Goal: Task Accomplishment & Management: Use online tool/utility

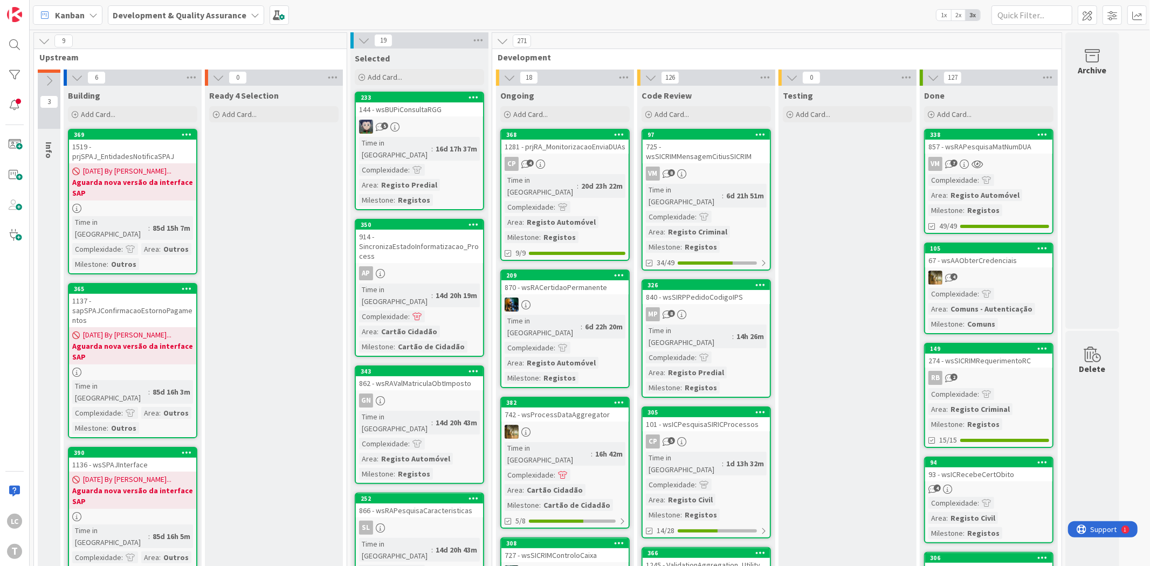
click at [17, 77] on div at bounding box center [15, 75] width 22 height 22
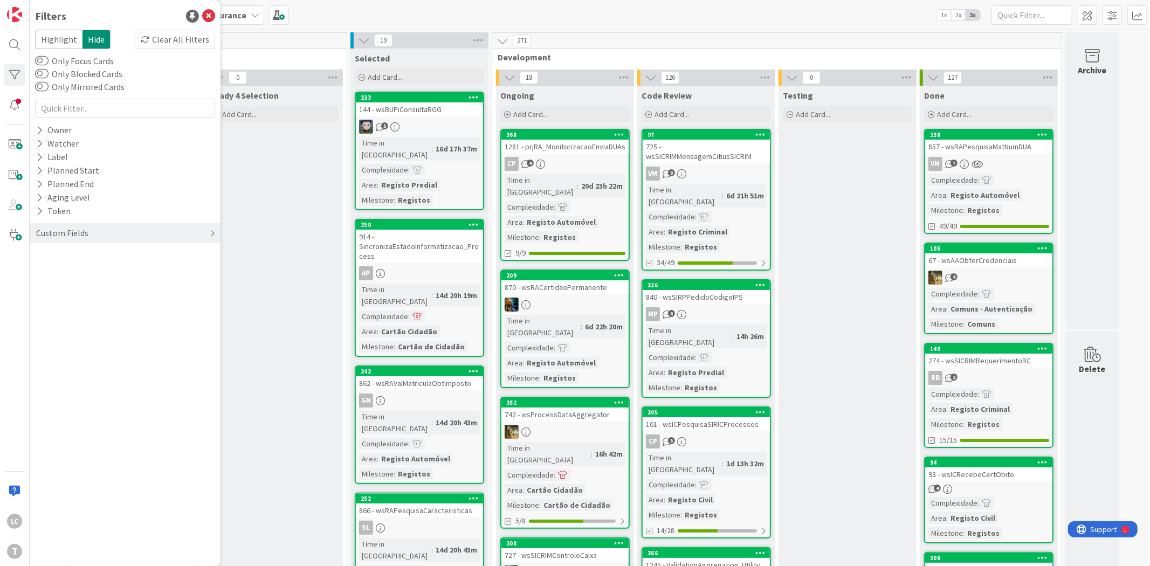
click at [65, 227] on div "Custom Fields" at bounding box center [62, 232] width 54 height 13
click at [60, 258] on button "Priority" at bounding box center [56, 255] width 42 height 13
click at [74, 271] on span "Critical" at bounding box center [71, 272] width 40 height 14
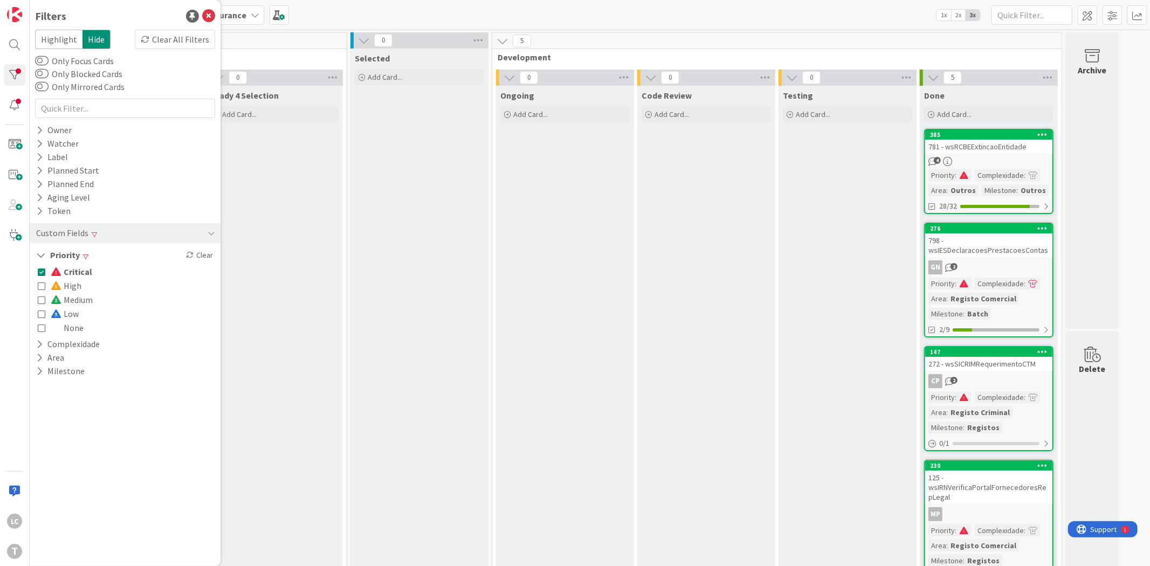
click at [396, 298] on div "Selected Add Card..." at bounding box center [419, 367] width 138 height 637
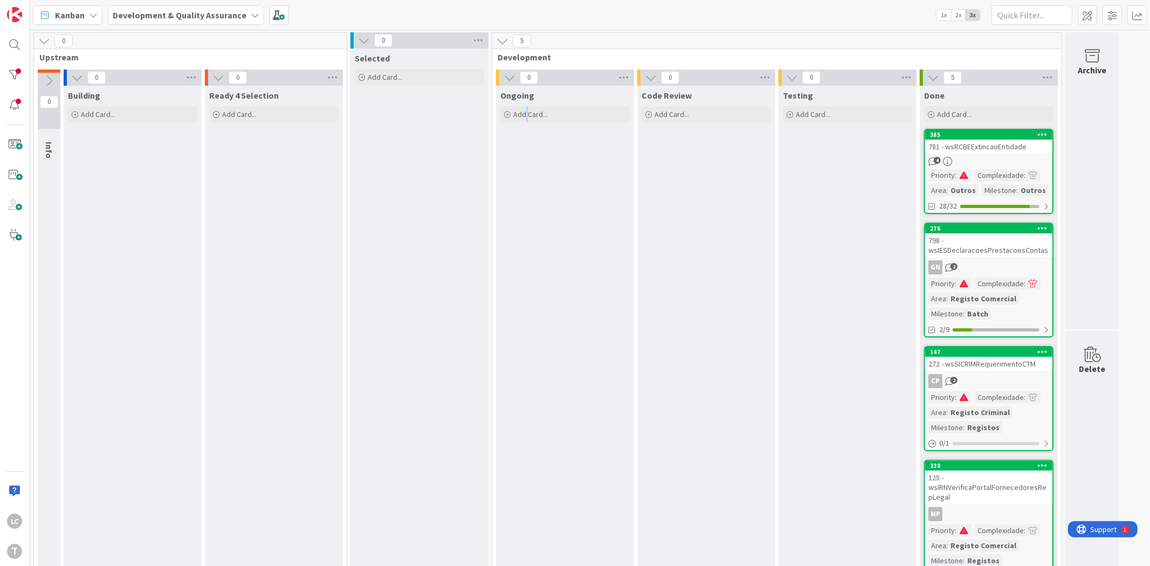
click at [526, 284] on div "Ongoing Add Card..." at bounding box center [565, 383] width 138 height 594
click at [576, 270] on div "Ongoing Add Card..." at bounding box center [565, 383] width 138 height 594
click at [14, 84] on div at bounding box center [15, 75] width 22 height 22
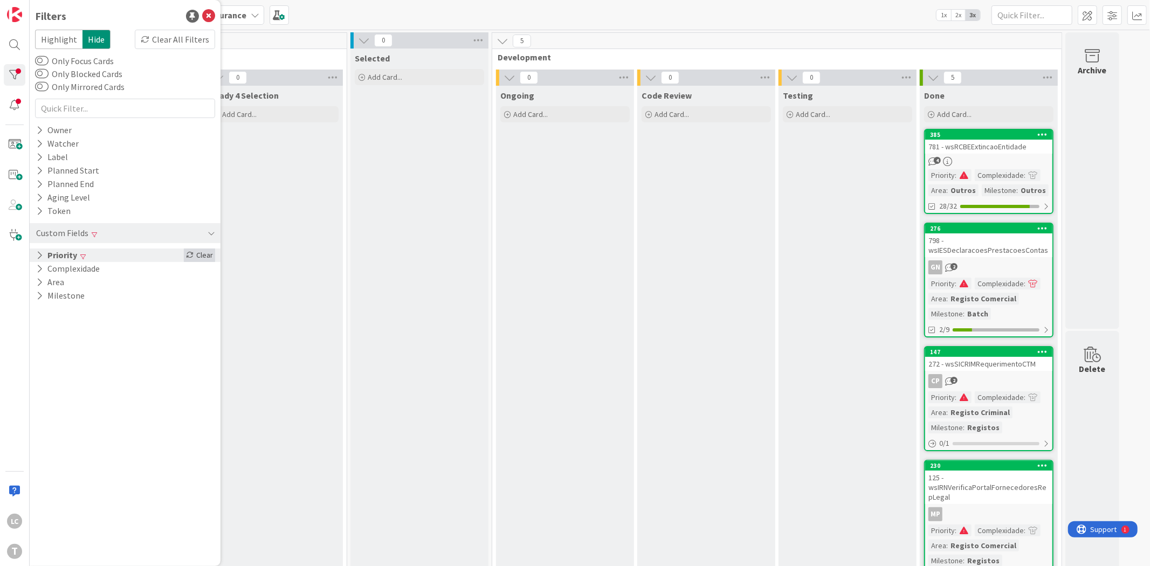
click at [190, 253] on icon at bounding box center [190, 255] width 8 height 8
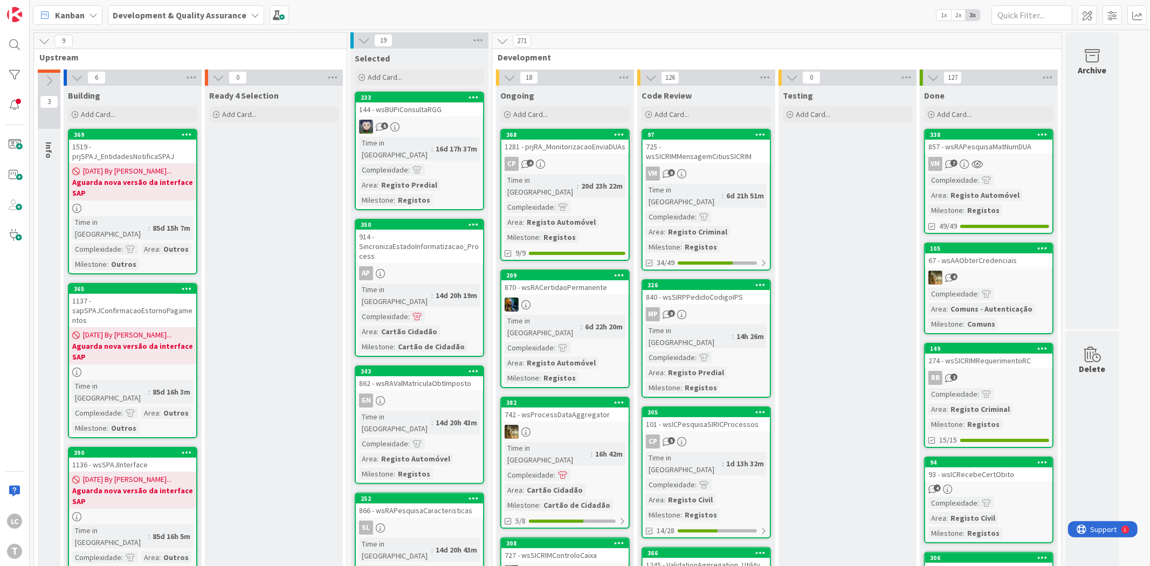
drag, startPoint x: 271, startPoint y: 236, endPoint x: 273, endPoint y: 257, distance: 21.6
